Goal: Task Accomplishment & Management: Use online tool/utility

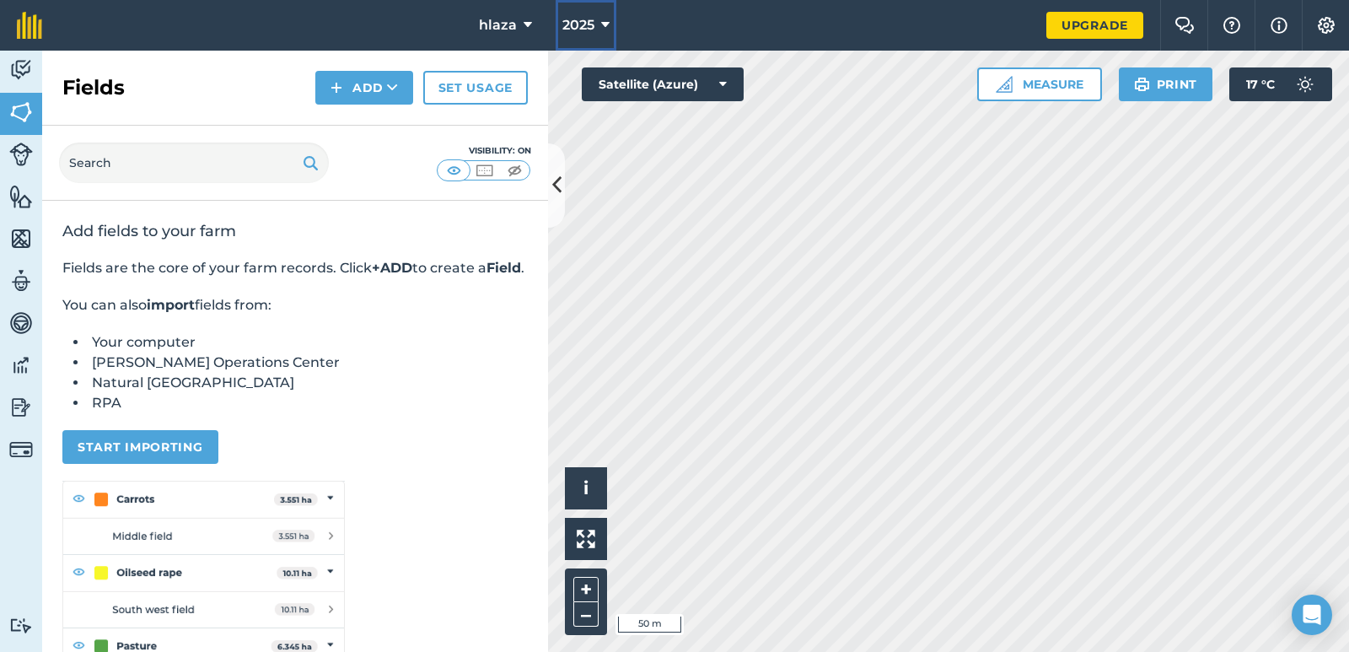
click at [601, 21] on icon at bounding box center [605, 25] width 8 height 20
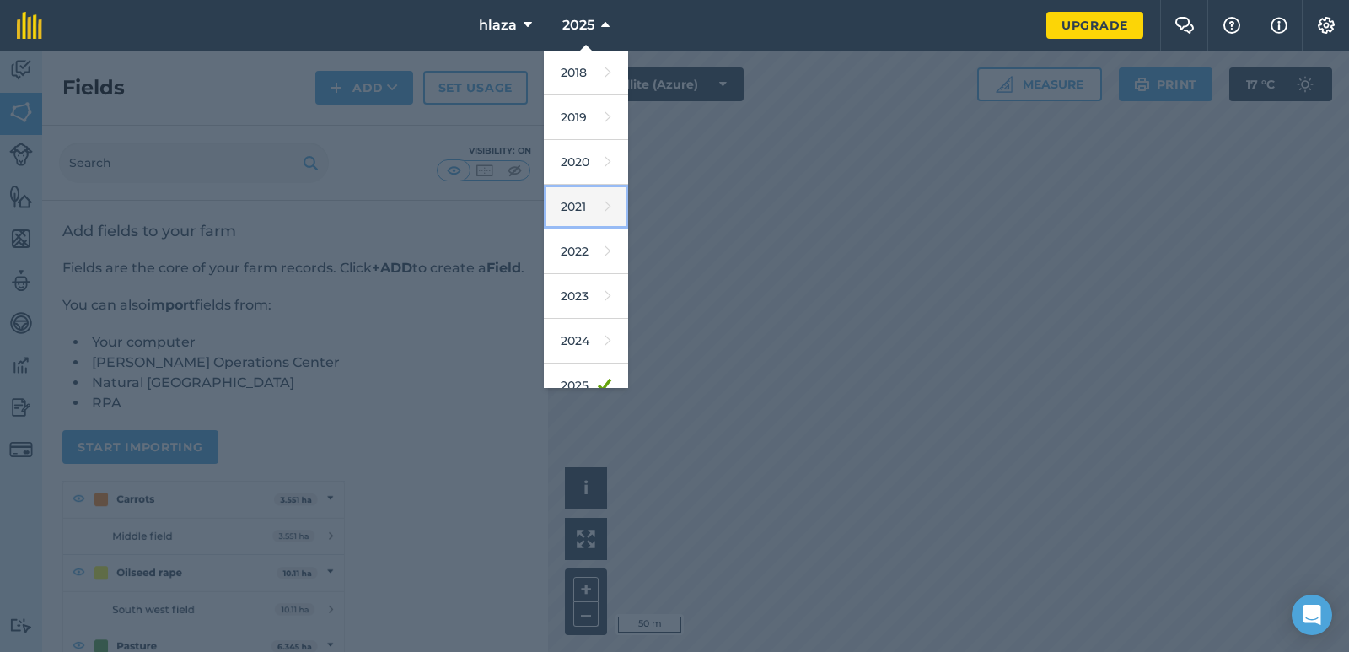
click at [580, 205] on link "2021" at bounding box center [586, 207] width 84 height 45
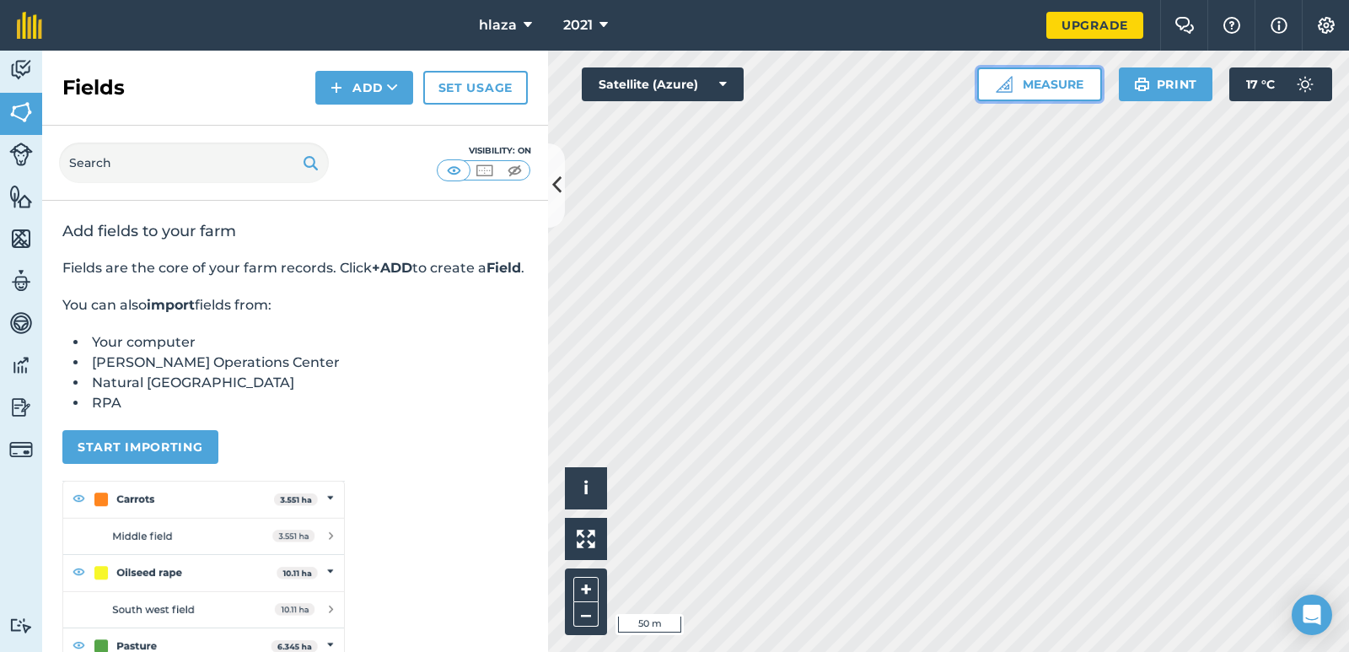
click at [1003, 83] on img at bounding box center [1004, 84] width 17 height 17
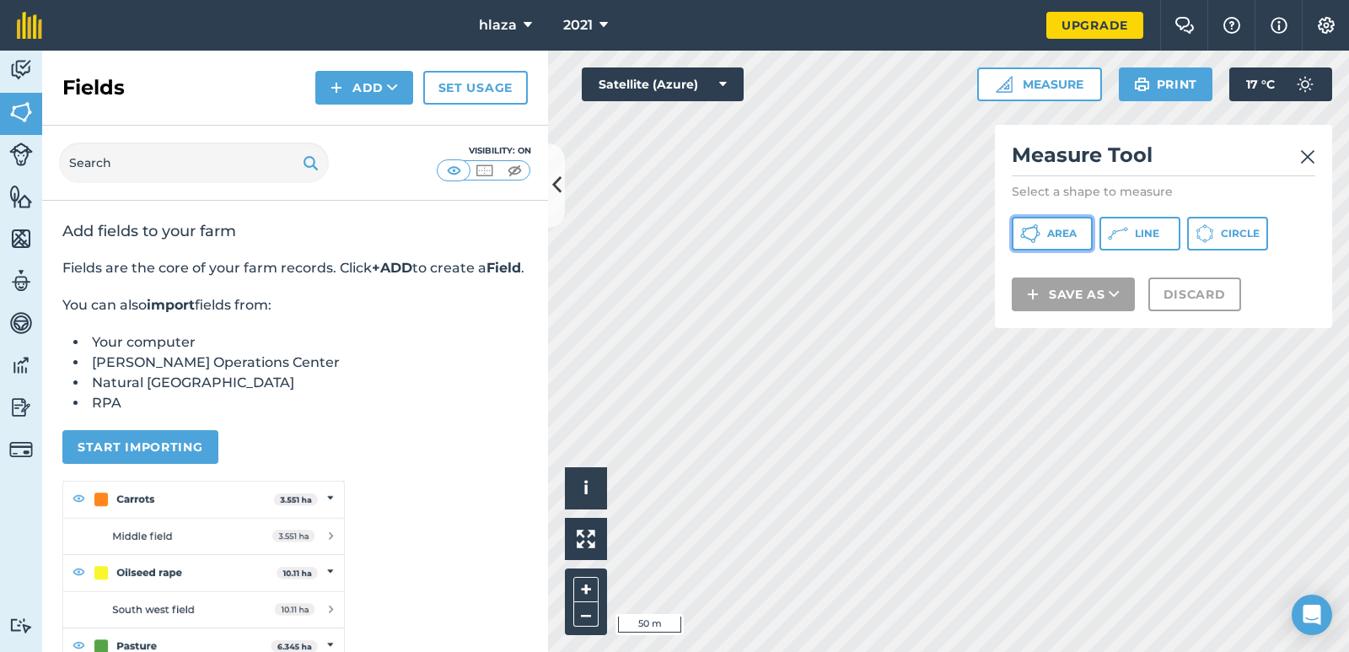
click at [1046, 229] on button "Area" at bounding box center [1052, 234] width 81 height 34
click at [600, 24] on icon at bounding box center [603, 25] width 8 height 20
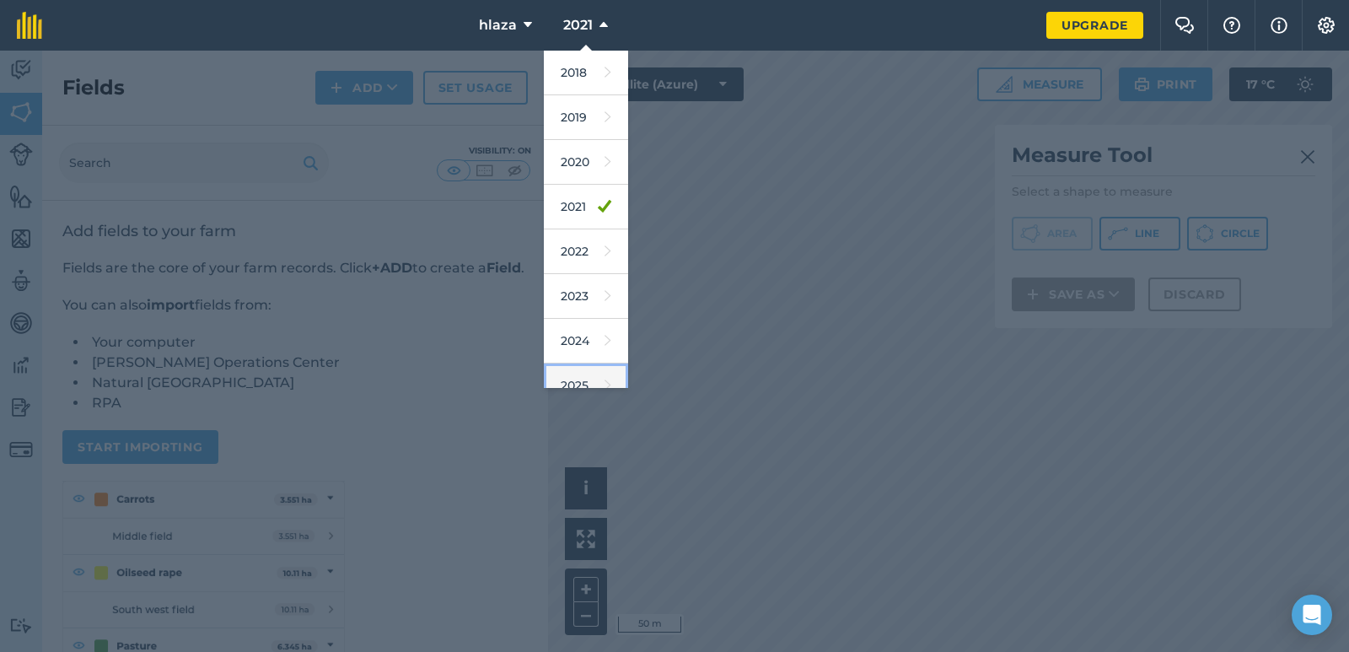
click at [590, 376] on link "2025" at bounding box center [586, 385] width 84 height 45
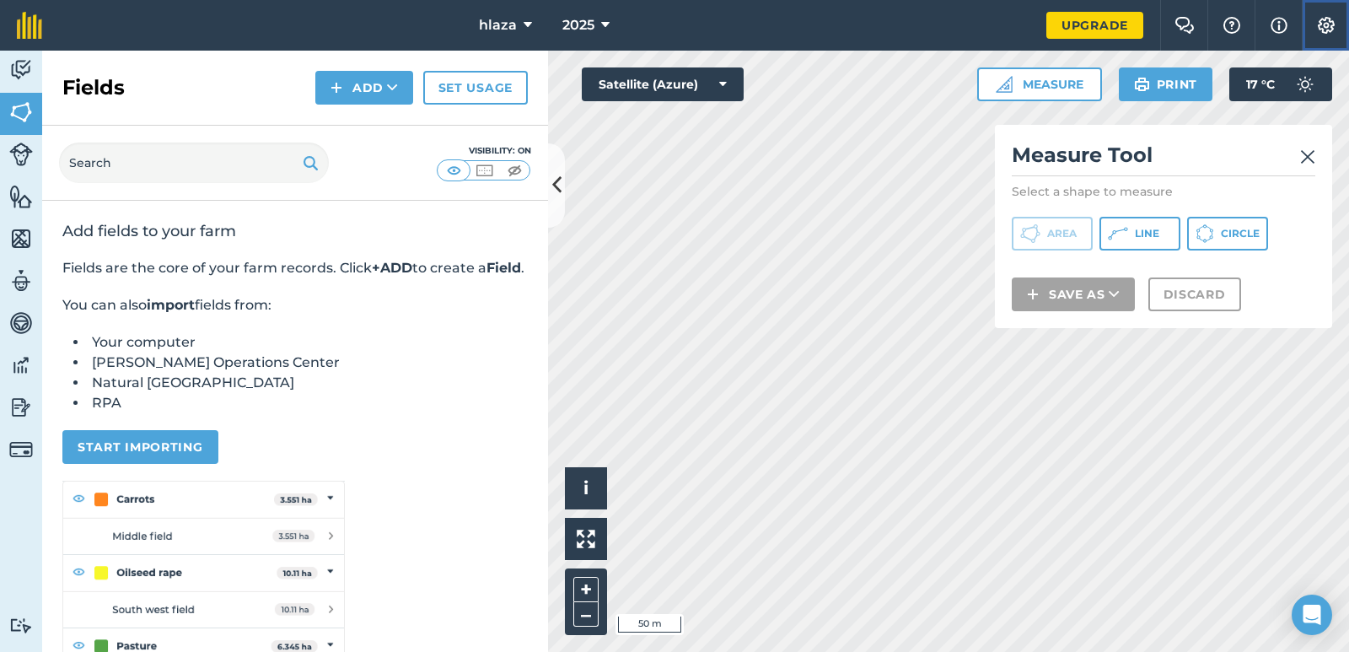
click at [1324, 18] on img at bounding box center [1326, 25] width 20 height 17
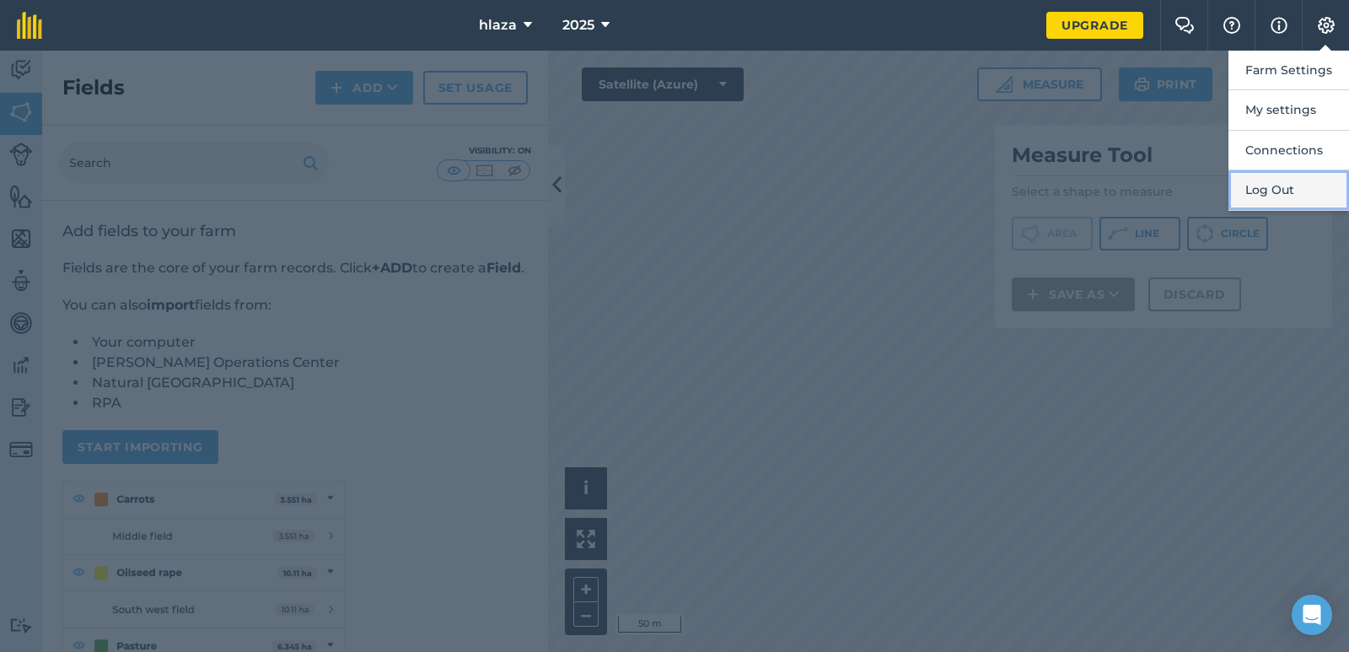
click at [1268, 188] on button "Log Out" at bounding box center [1288, 190] width 121 height 40
